Goal: Transaction & Acquisition: Download file/media

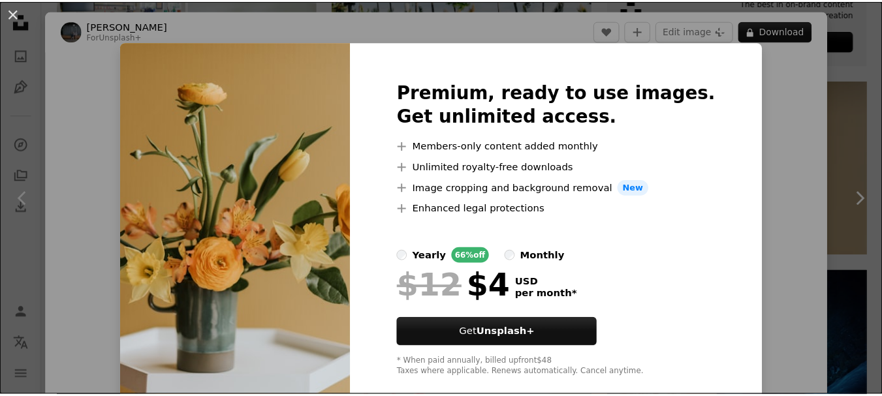
scroll to position [65, 0]
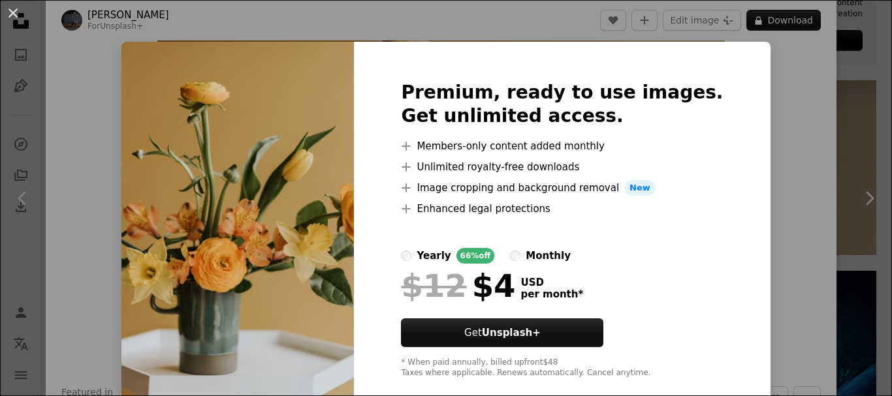
drag, startPoint x: 842, startPoint y: 162, endPoint x: 812, endPoint y: 120, distance: 51.5
click at [838, 151] on div "An X shape Premium, ready to use images. Get unlimited access. A plus sign Memb…" at bounding box center [446, 198] width 892 height 396
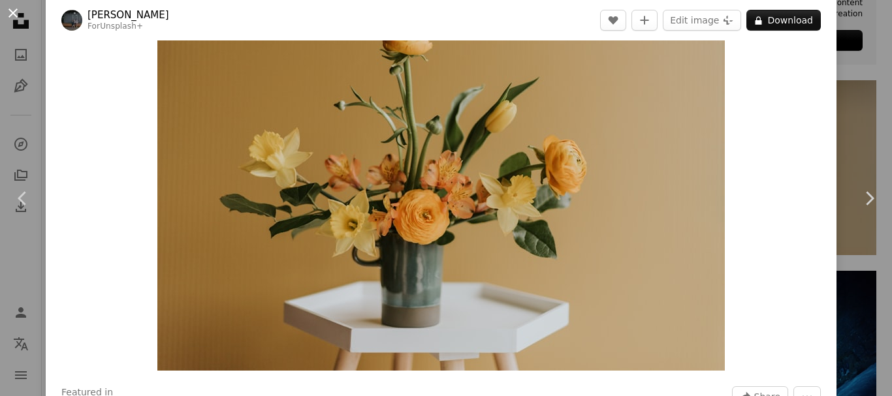
click at [12, 12] on button "An X shape" at bounding box center [13, 13] width 16 height 16
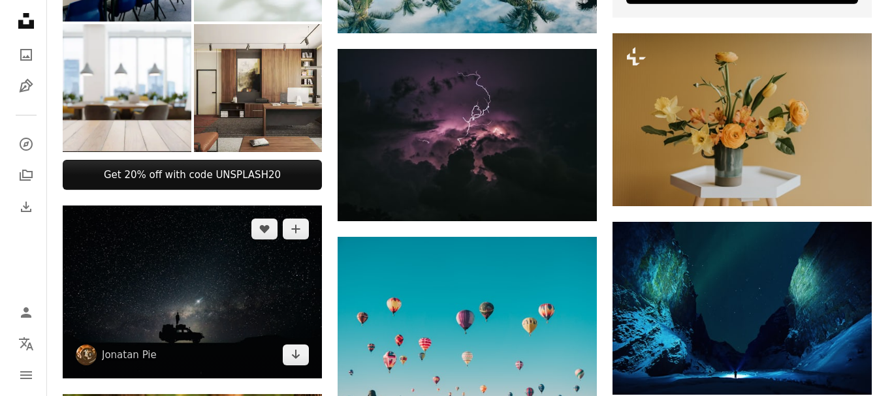
scroll to position [522, 0]
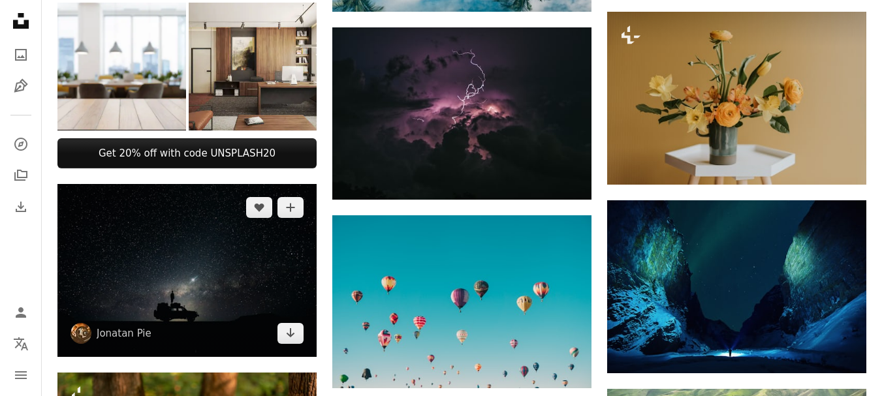
click at [192, 260] on img at bounding box center [186, 270] width 259 height 173
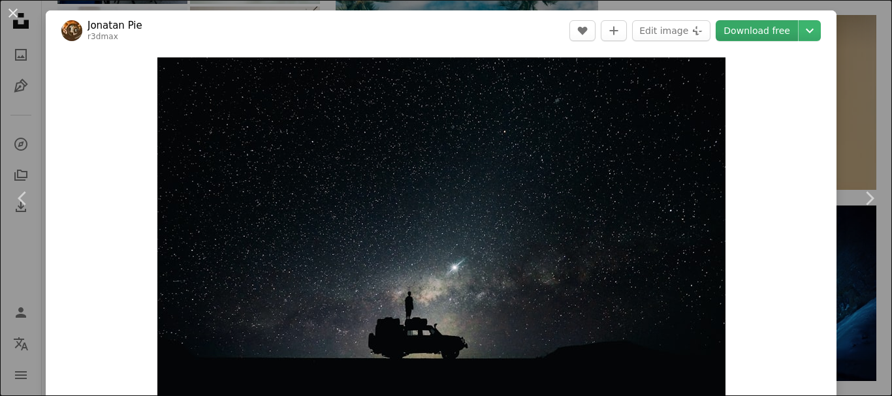
drag, startPoint x: 236, startPoint y: 166, endPoint x: 743, endPoint y: 31, distance: 524.5
click at [743, 31] on link "Download free" at bounding box center [757, 30] width 82 height 21
